Goal: Find specific page/section: Find specific page/section

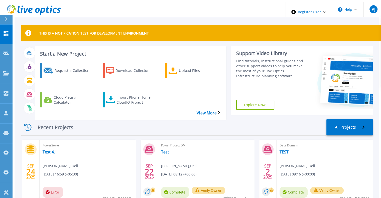
click at [6, 20] on icon at bounding box center [6, 19] width 3 height 4
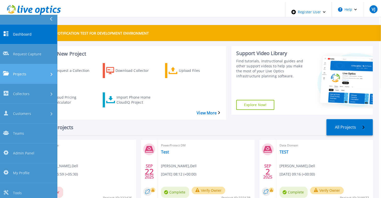
click at [19, 71] on span "Projects" at bounding box center [19, 73] width 13 height 5
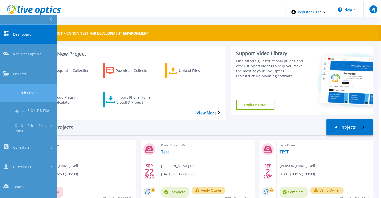
click at [35, 84] on link "Search Projects" at bounding box center [28, 93] width 57 height 18
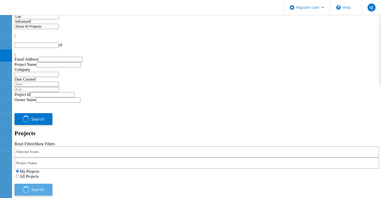
type input "1"
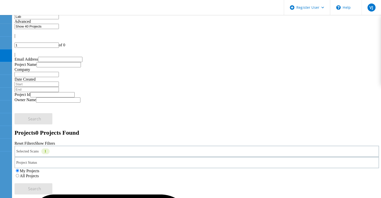
click at [259, 168] on div "My Projects All Projects" at bounding box center [197, 173] width 365 height 10
click at [39, 174] on label "All Projects" at bounding box center [29, 176] width 19 height 4
click at [19, 174] on input "All Projects" at bounding box center [17, 175] width 3 height 3
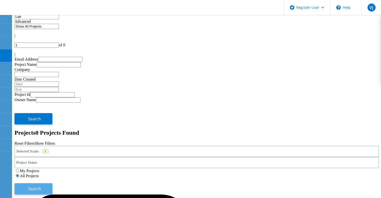
click at [52, 183] on button "Search" at bounding box center [34, 188] width 38 height 11
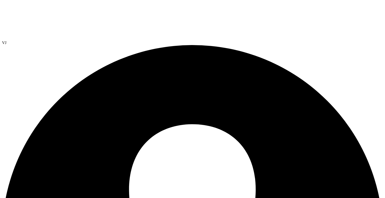
select select "USEast"
